Goal: Task Accomplishment & Management: Use online tool/utility

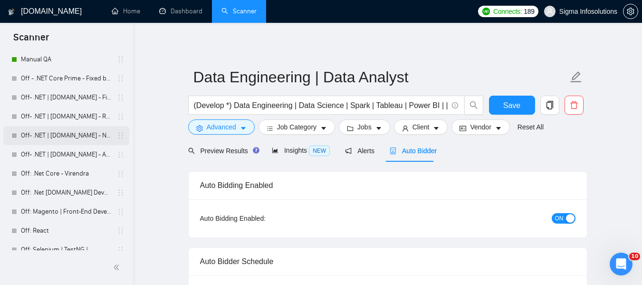
scroll to position [333, 0]
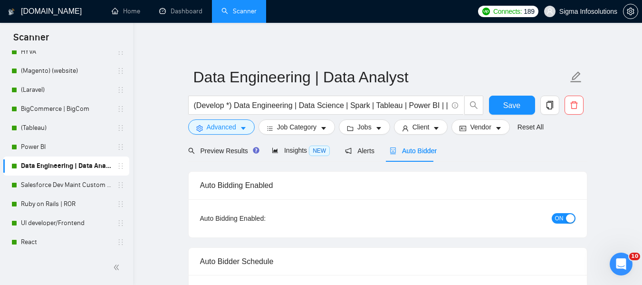
scroll to position [285, 0]
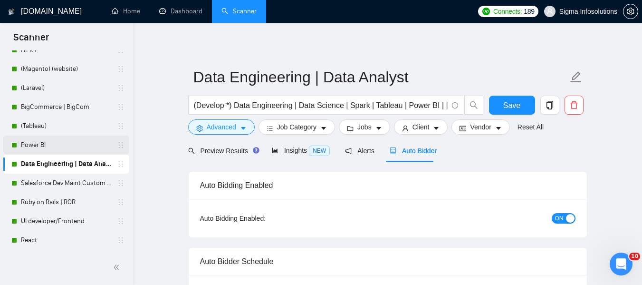
click at [47, 137] on link "Power BI" at bounding box center [66, 145] width 90 height 19
